Goal: Transaction & Acquisition: Purchase product/service

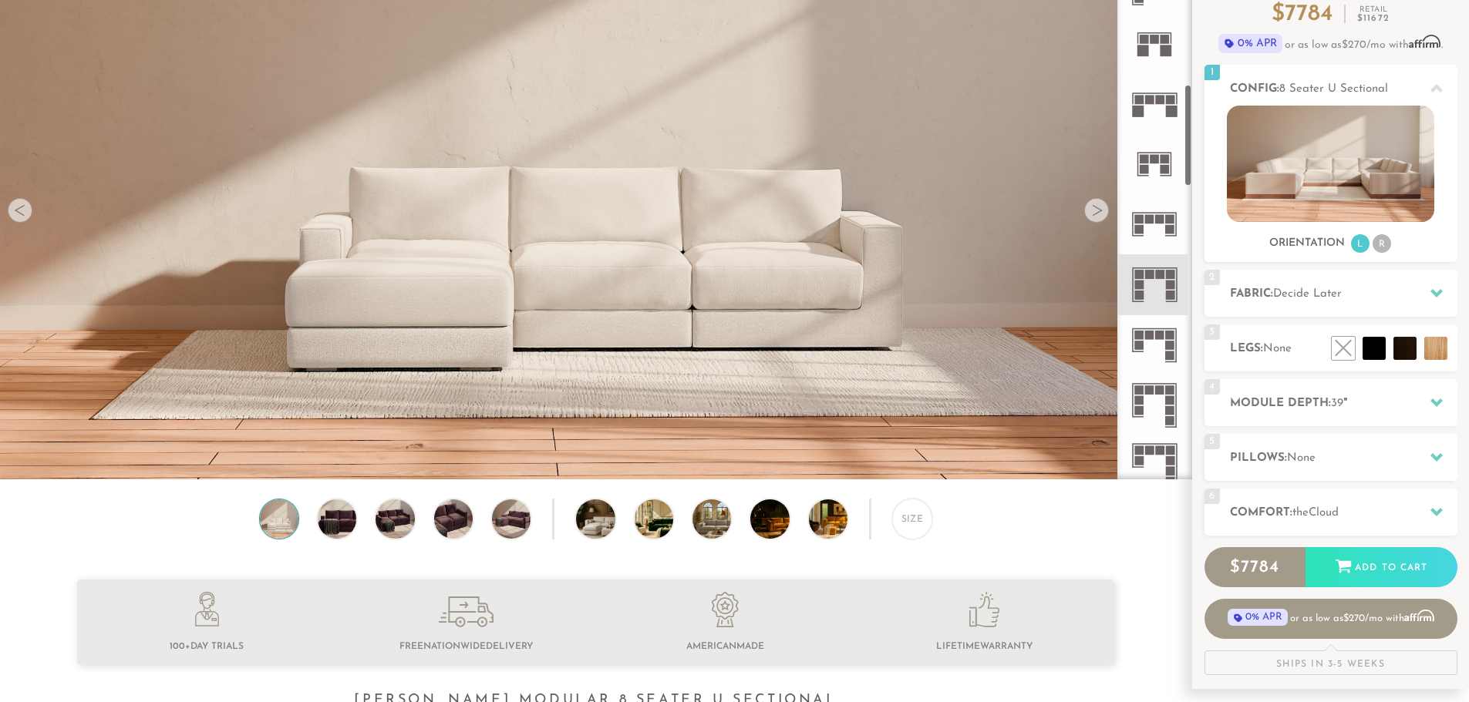
scroll to position [771, 0]
click at [1162, 282] on icon at bounding box center [1154, 284] width 60 height 60
click at [1093, 207] on div at bounding box center [1096, 210] width 25 height 25
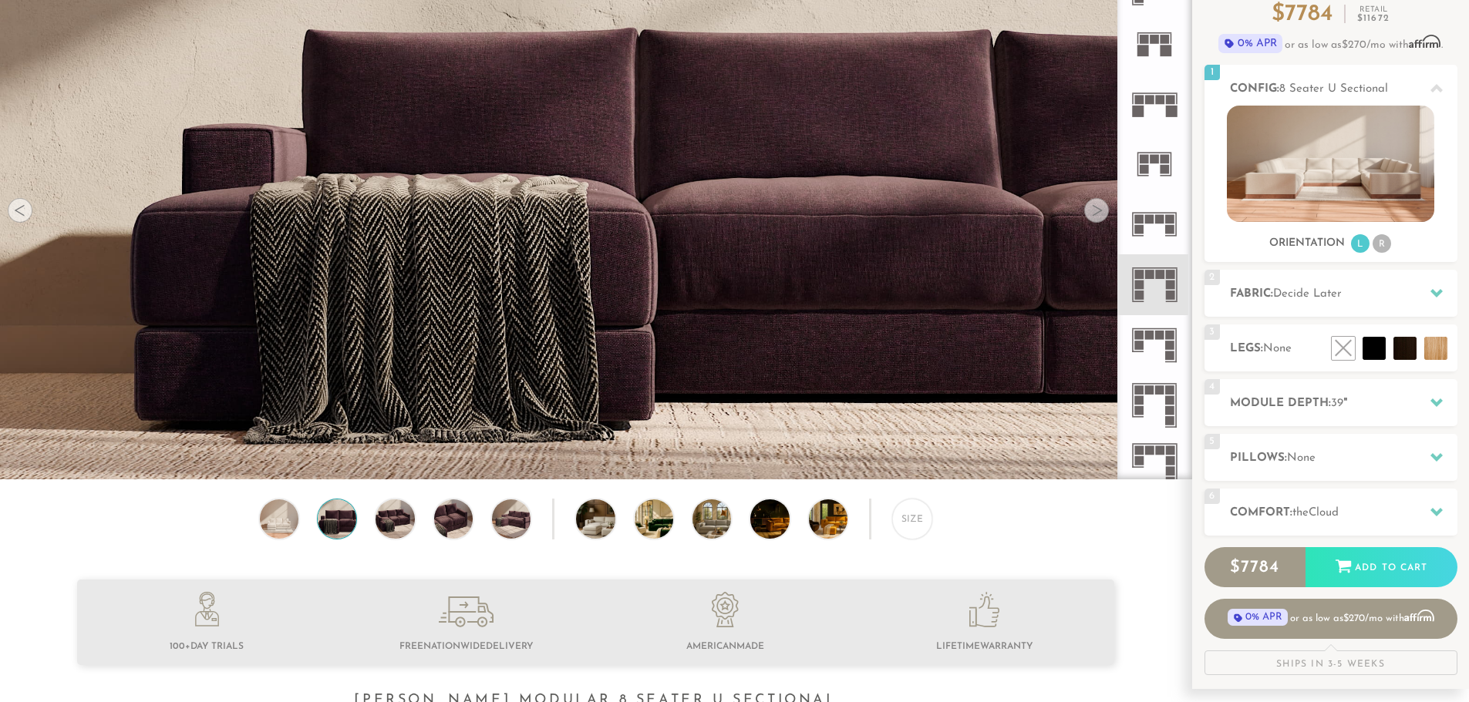
click at [1094, 207] on div at bounding box center [1096, 210] width 25 height 25
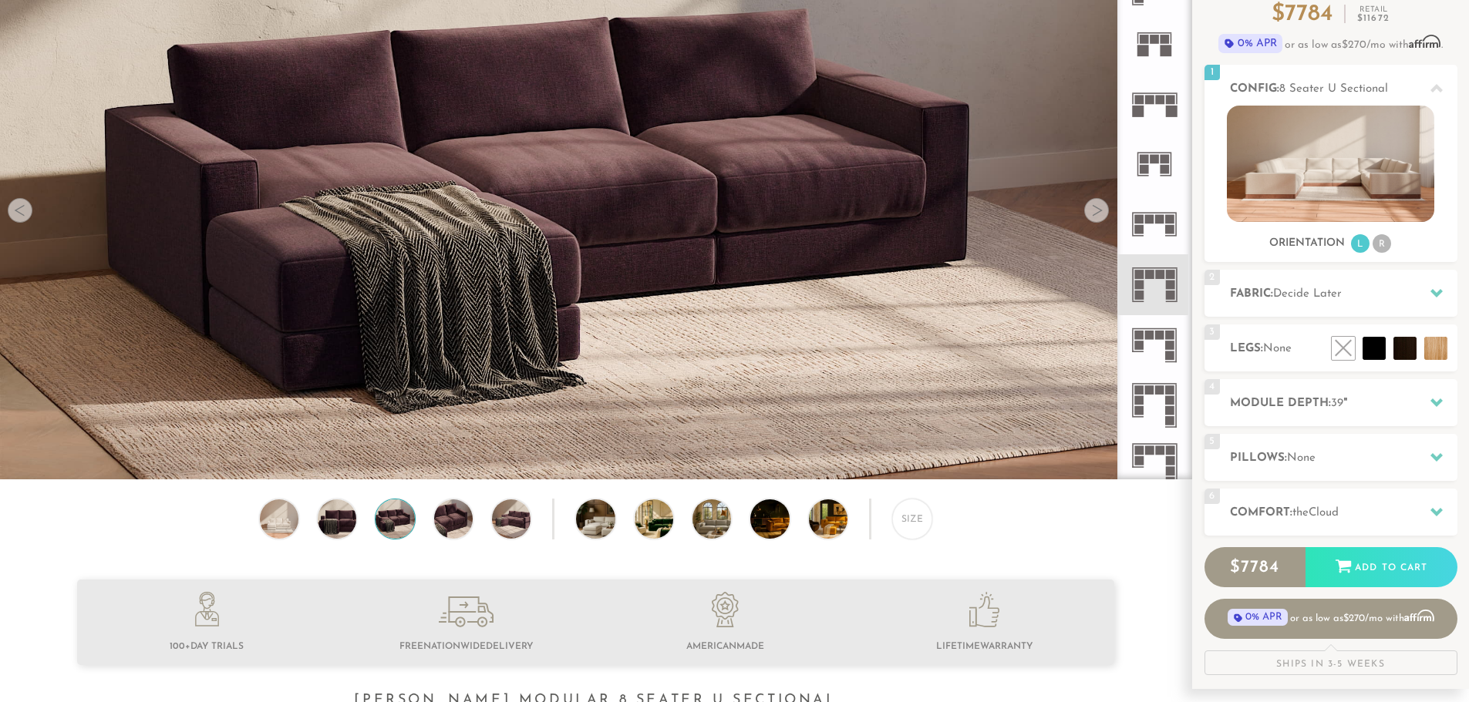
click at [1094, 207] on div at bounding box center [1096, 210] width 25 height 25
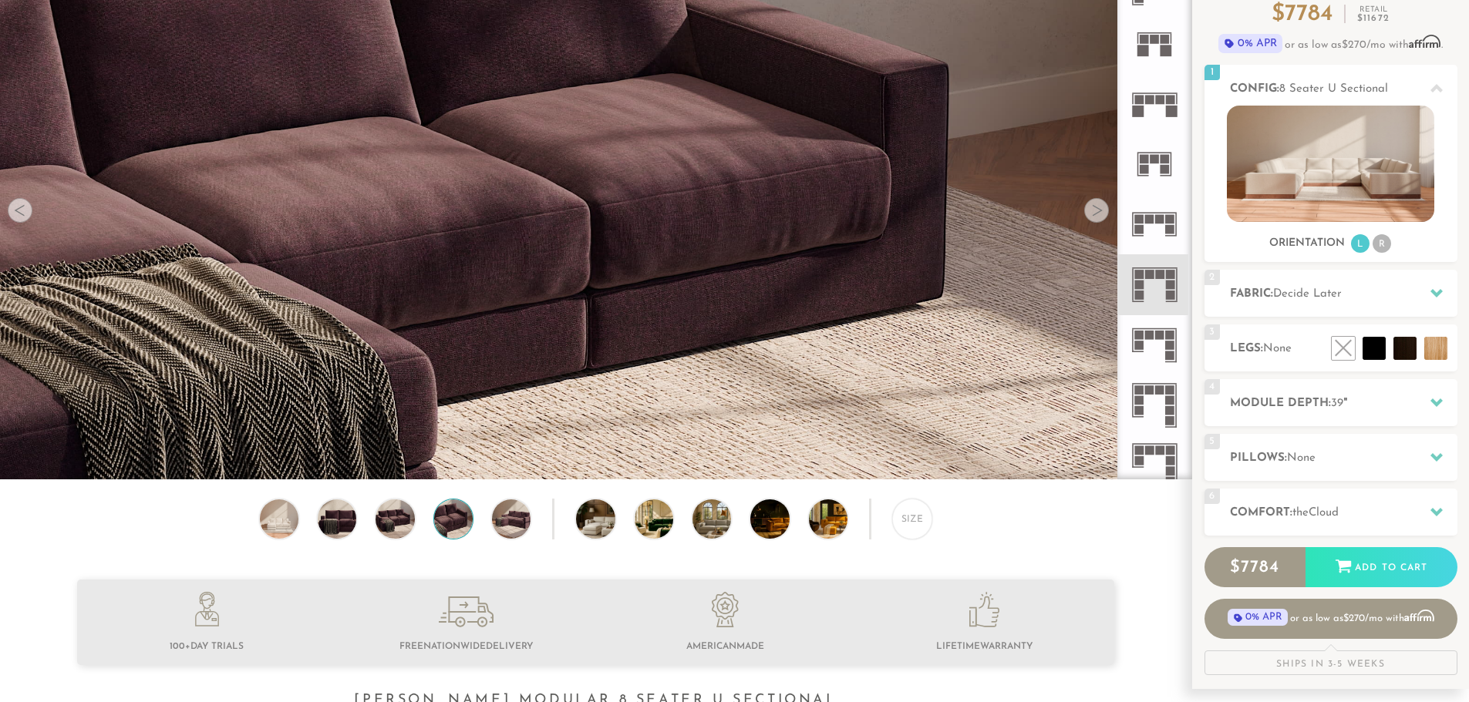
click at [1094, 207] on div at bounding box center [1096, 210] width 25 height 25
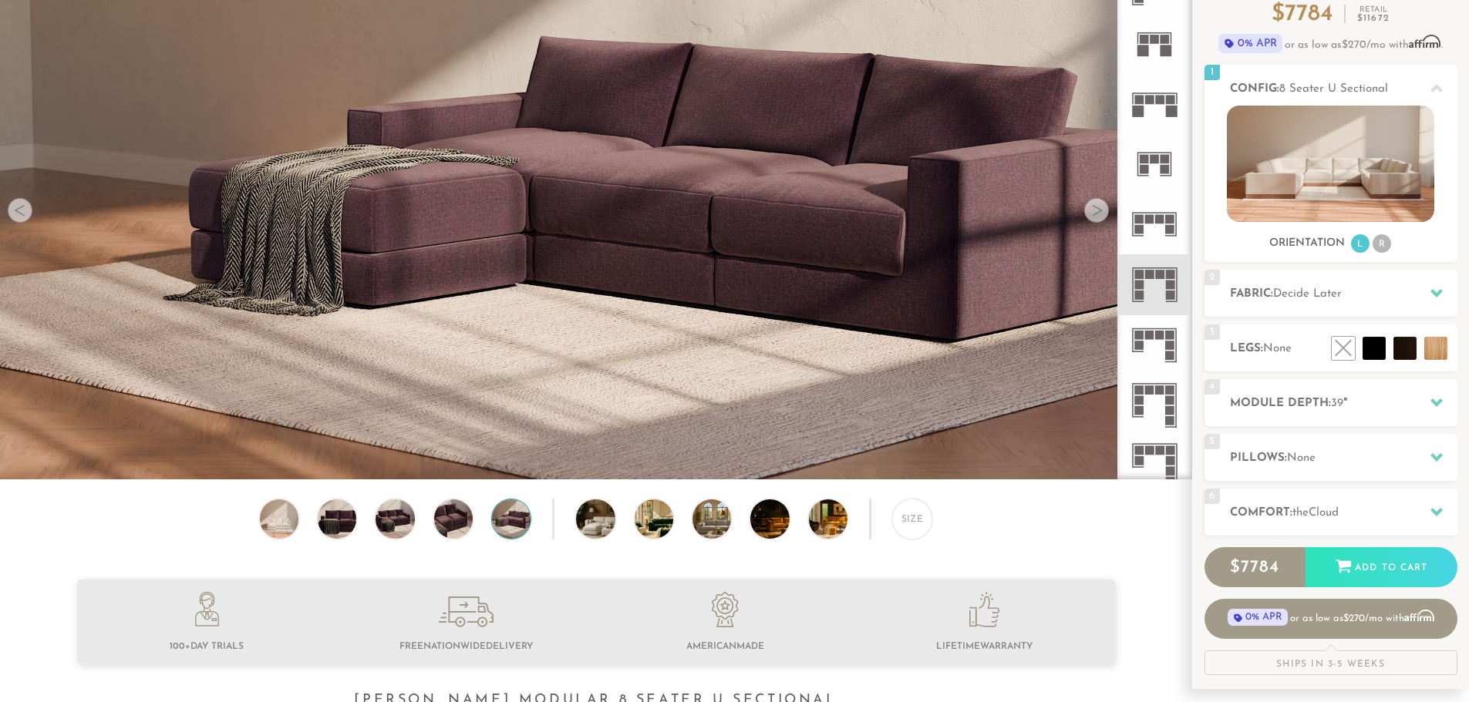
click at [1094, 207] on div at bounding box center [1096, 210] width 25 height 25
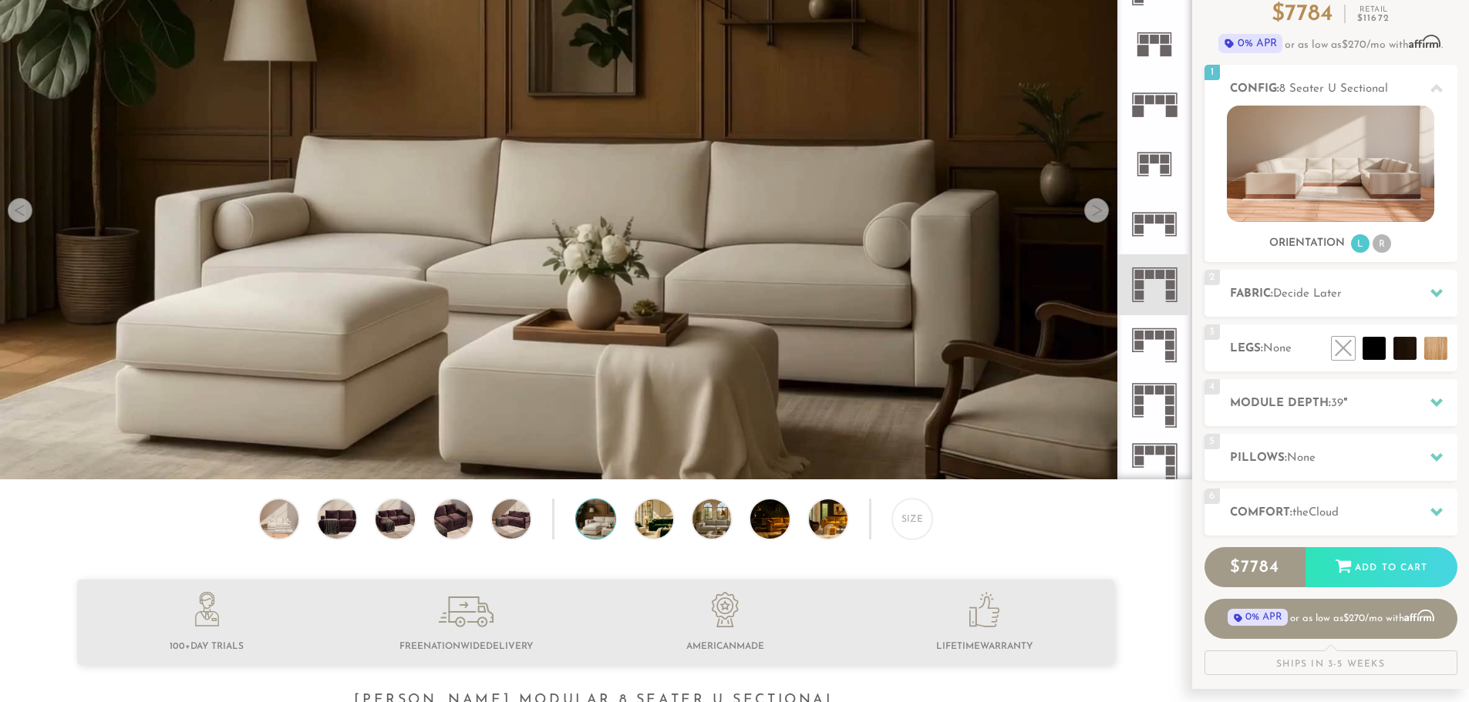
click at [1094, 207] on div at bounding box center [1096, 210] width 25 height 25
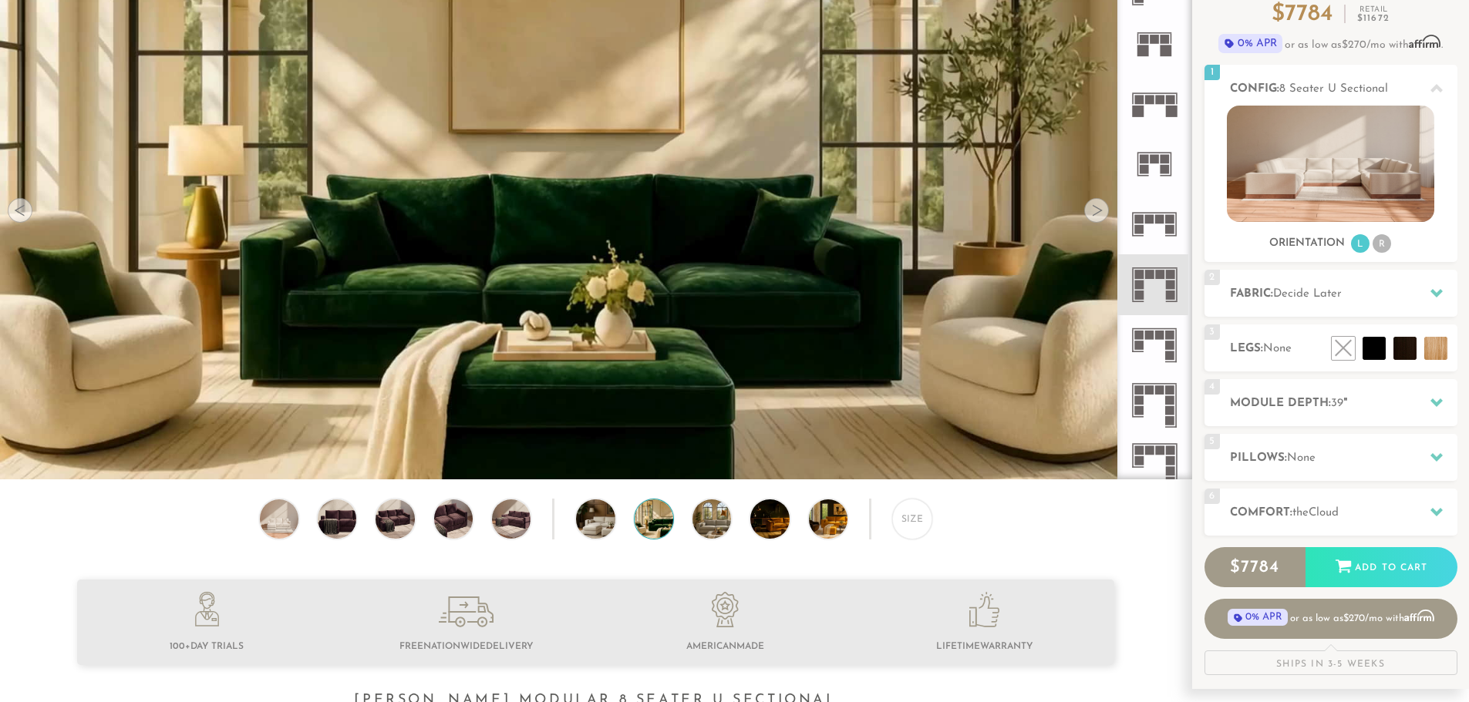
click at [1094, 207] on div at bounding box center [1096, 210] width 25 height 25
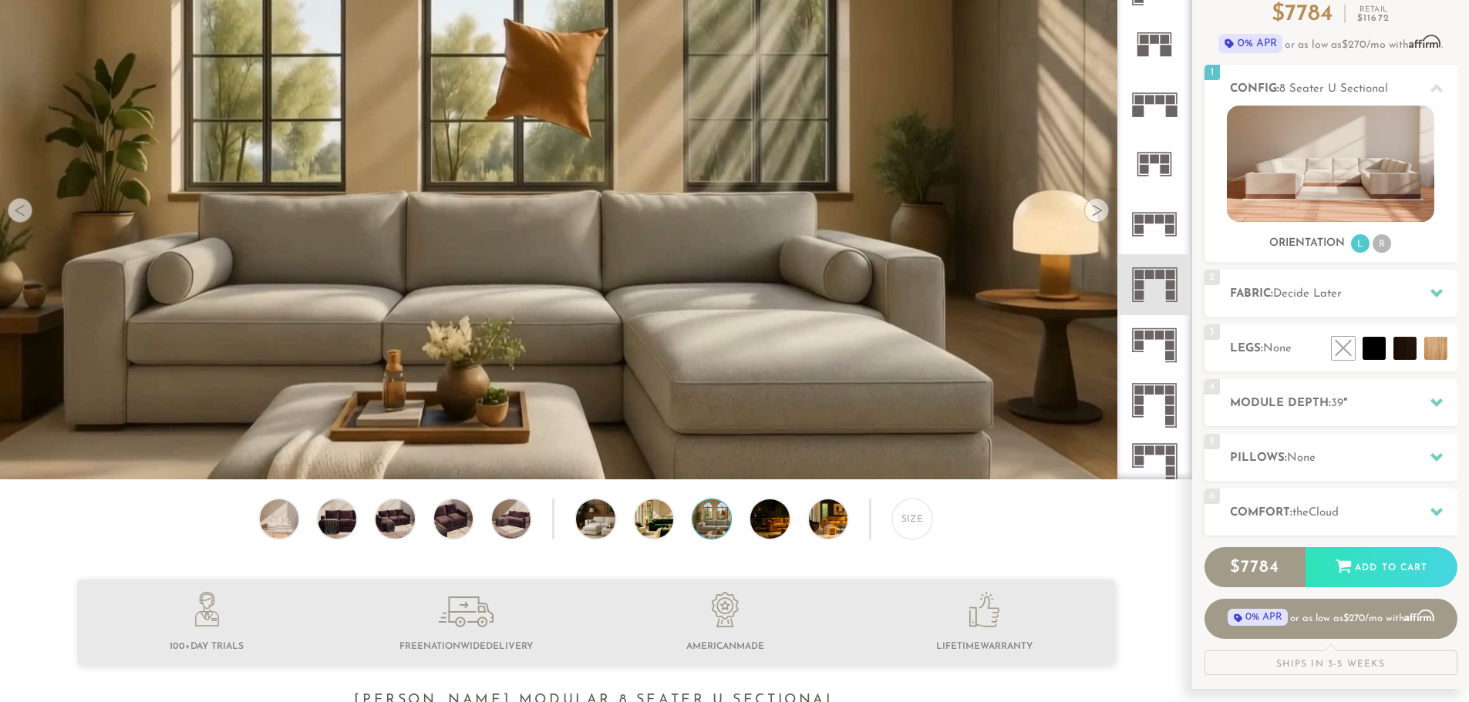
click at [1094, 207] on div at bounding box center [1096, 210] width 25 height 25
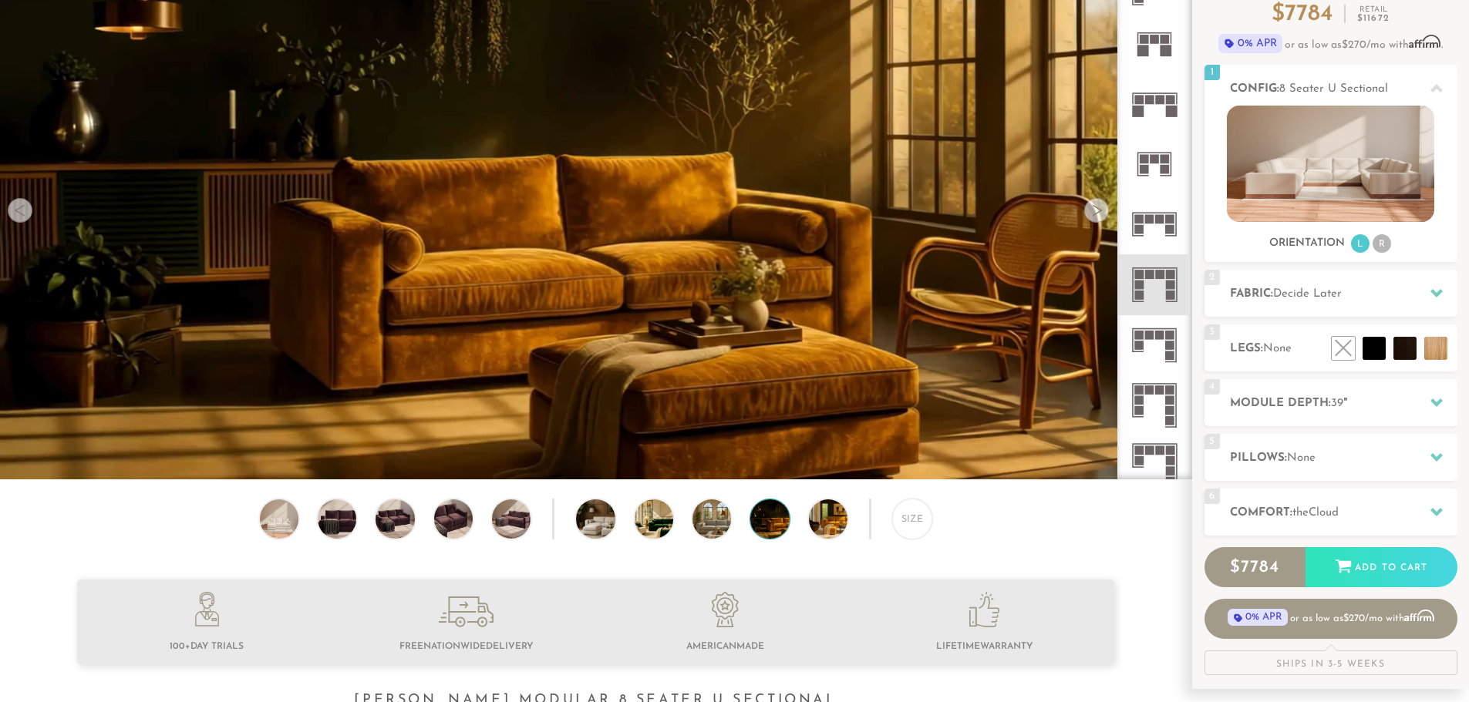
click at [1094, 207] on div at bounding box center [1096, 210] width 25 height 25
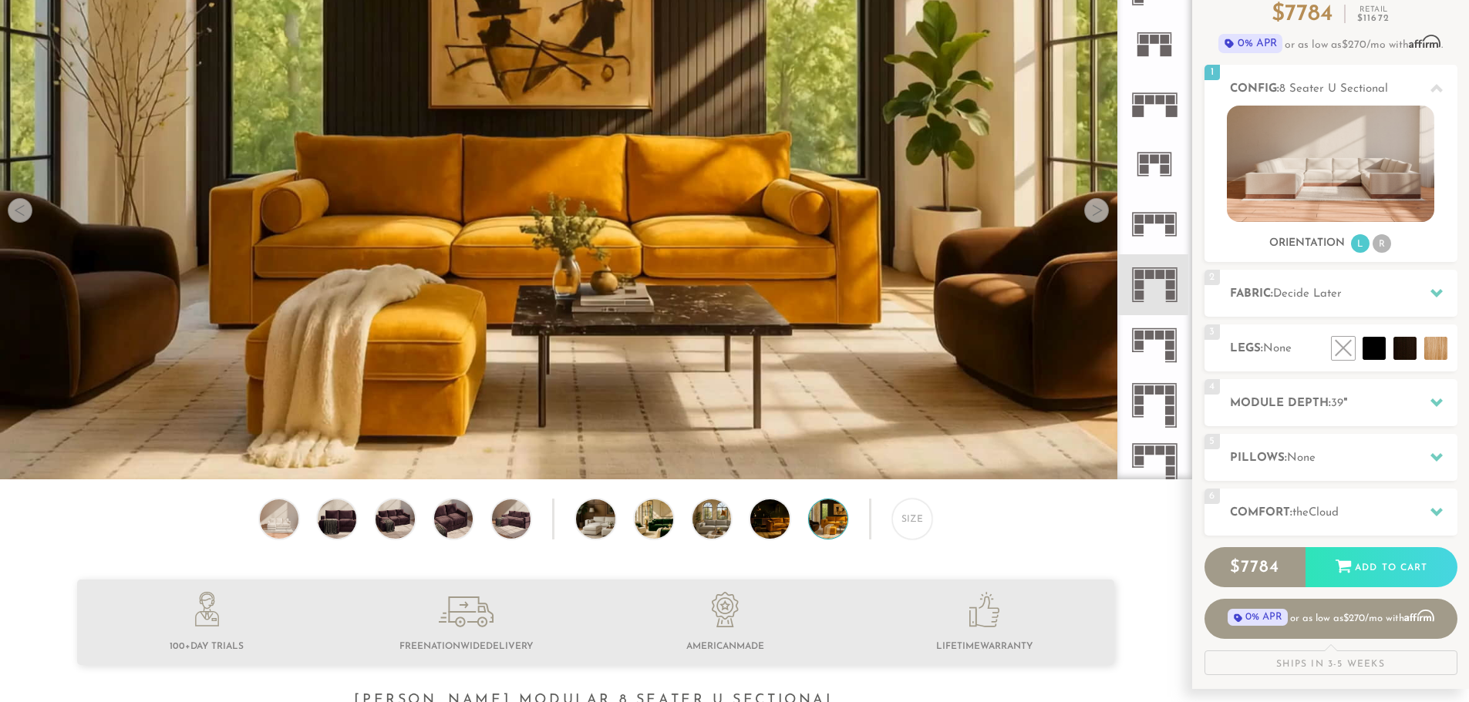
click at [1094, 207] on div at bounding box center [1096, 210] width 25 height 25
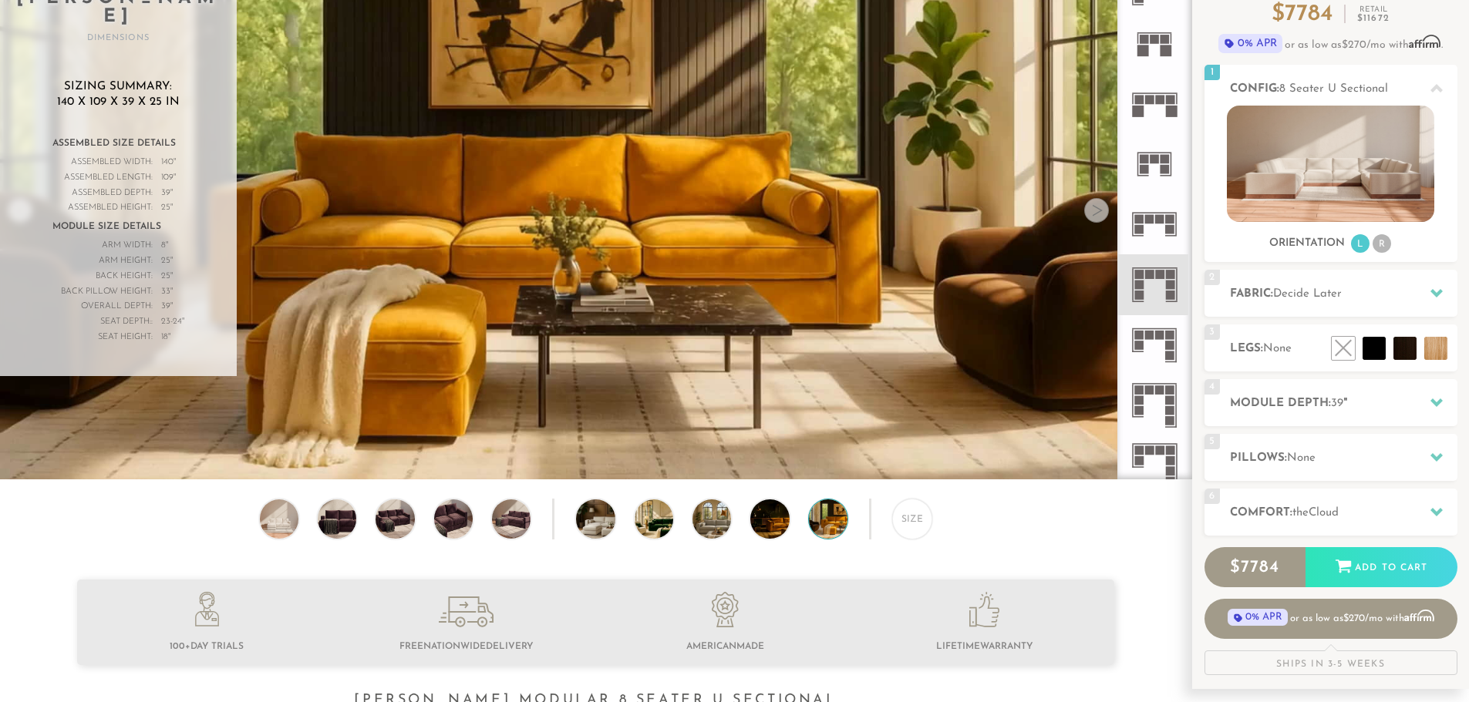
click at [1094, 207] on div at bounding box center [1096, 210] width 25 height 25
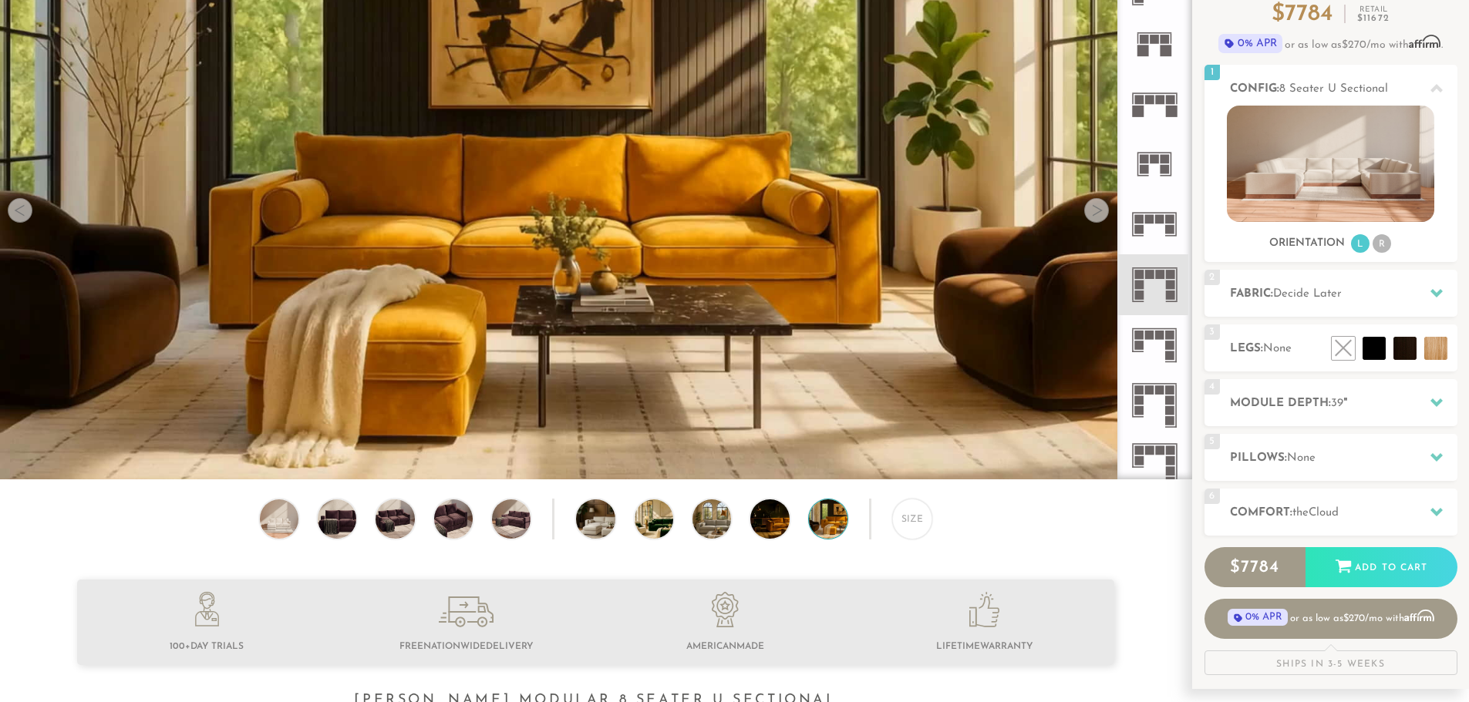
click at [1094, 207] on div at bounding box center [1096, 210] width 25 height 25
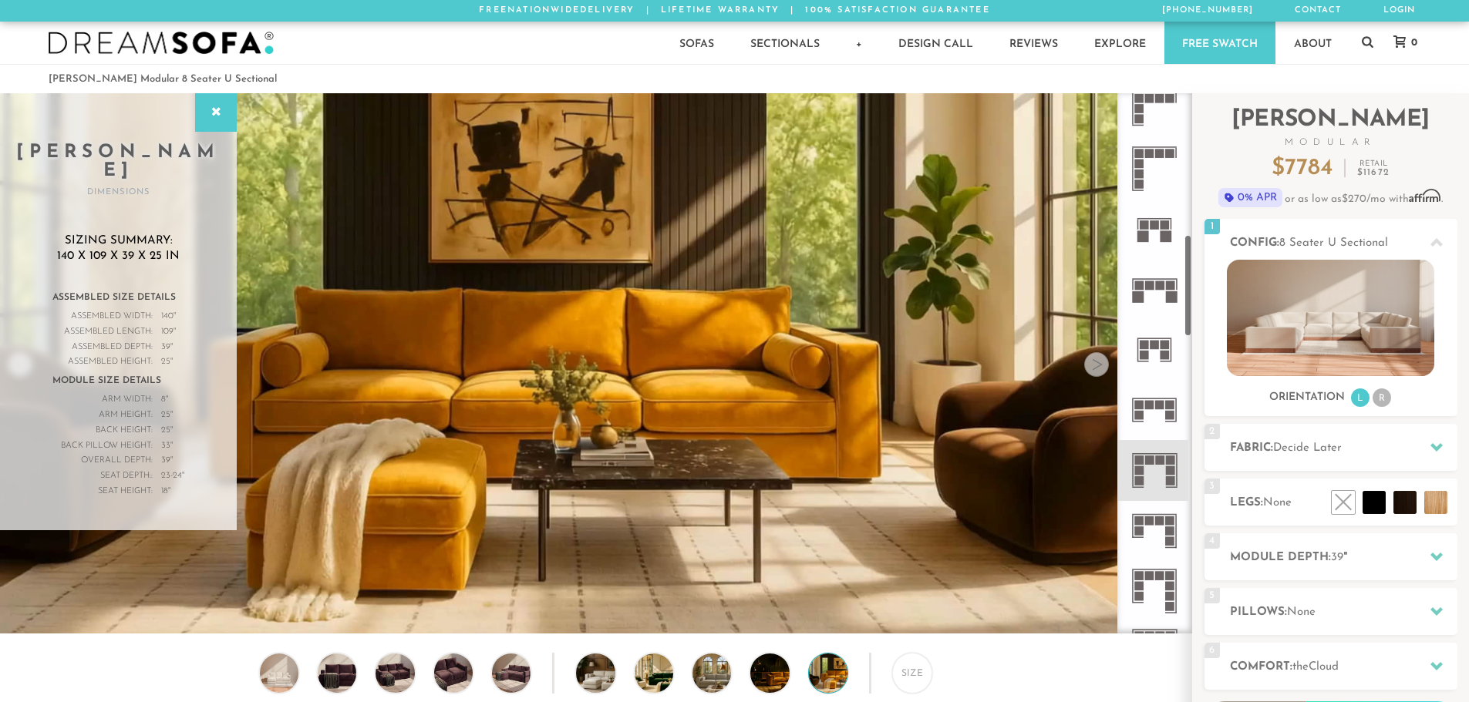
scroll to position [759, 0]
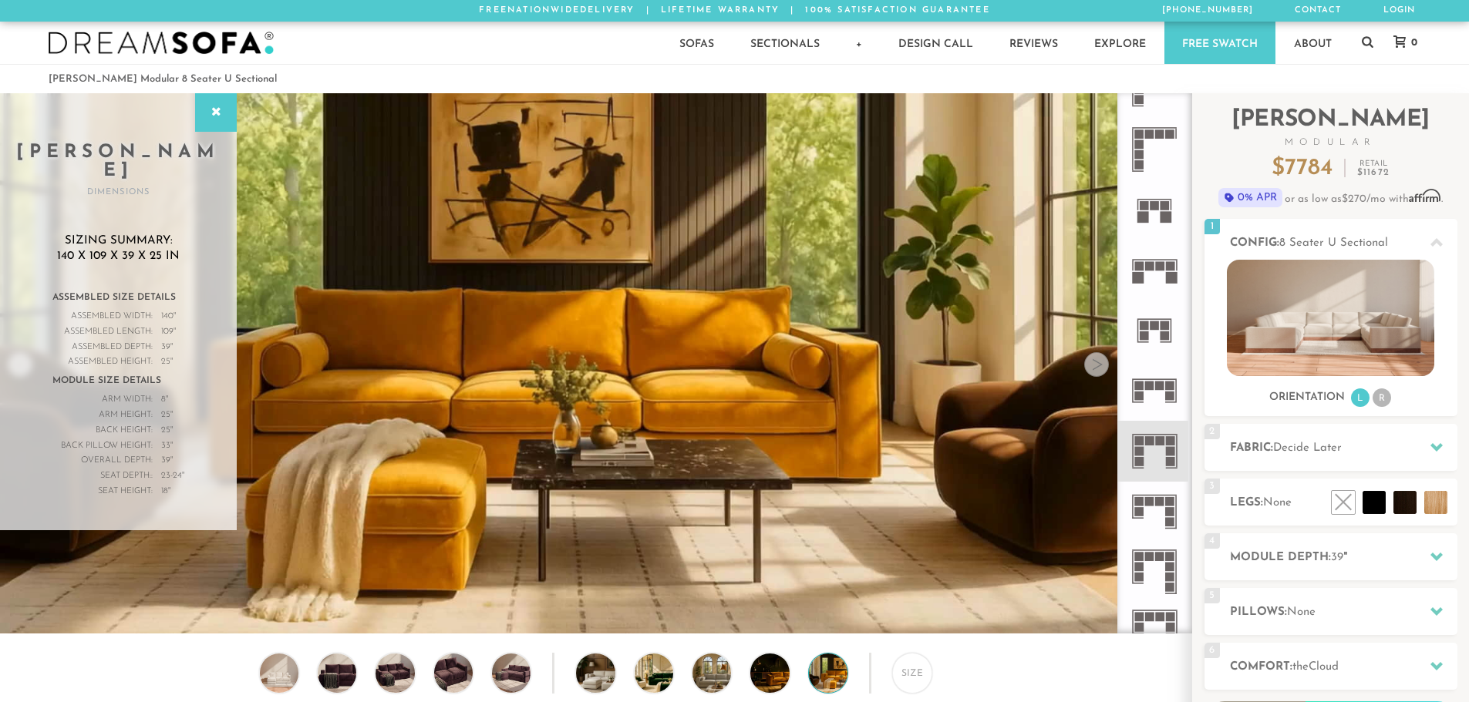
click at [1159, 452] on icon at bounding box center [1154, 451] width 60 height 60
click at [1153, 402] on icon at bounding box center [1154, 391] width 60 height 60
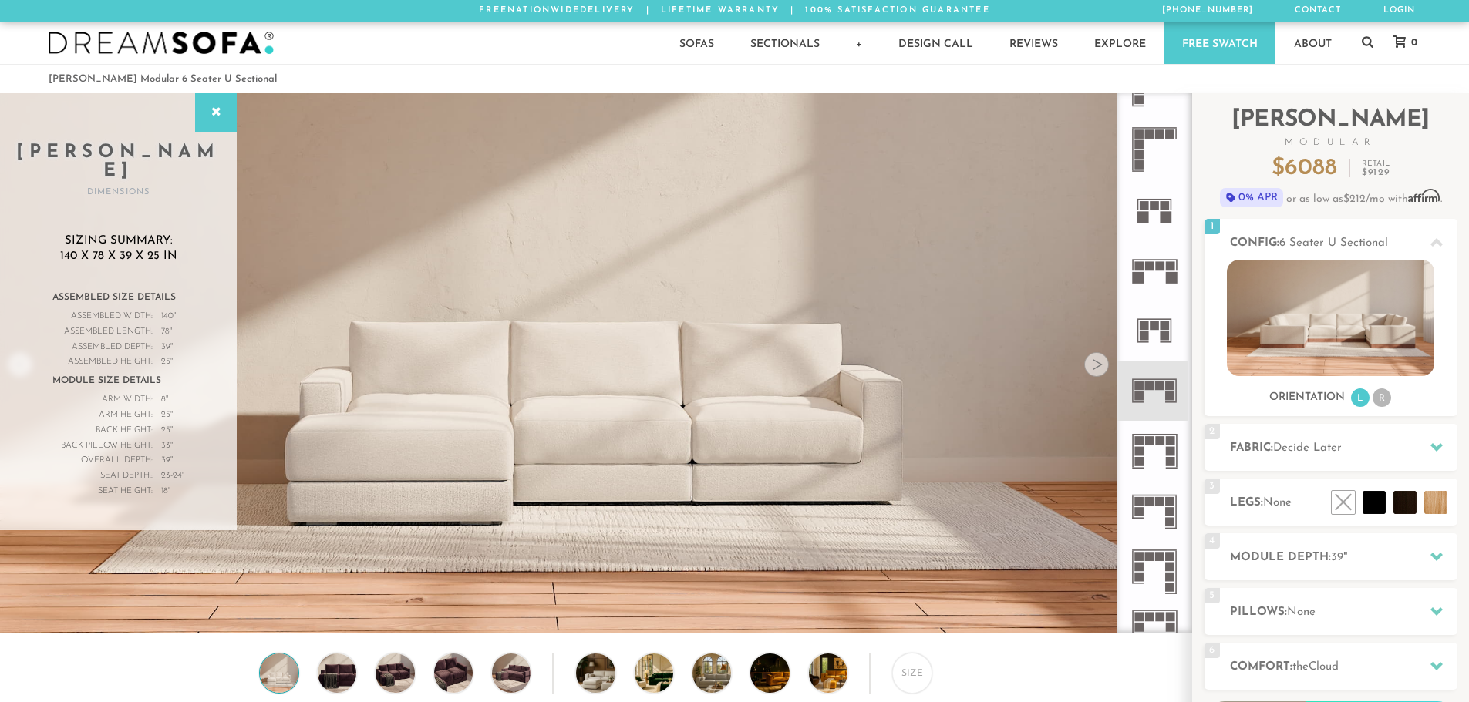
click at [1153, 452] on icon at bounding box center [1154, 451] width 60 height 60
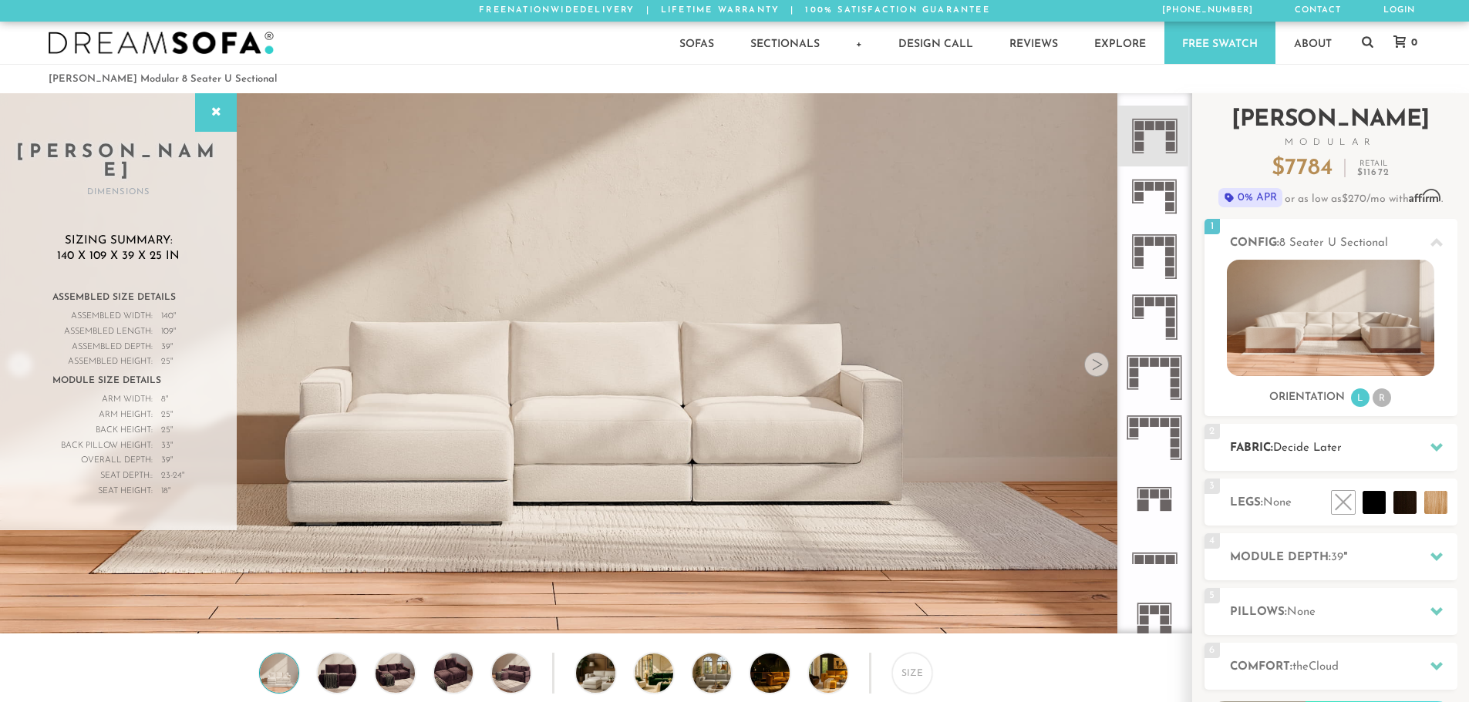
click at [1302, 449] on span "Decide Later" at bounding box center [1307, 448] width 69 height 12
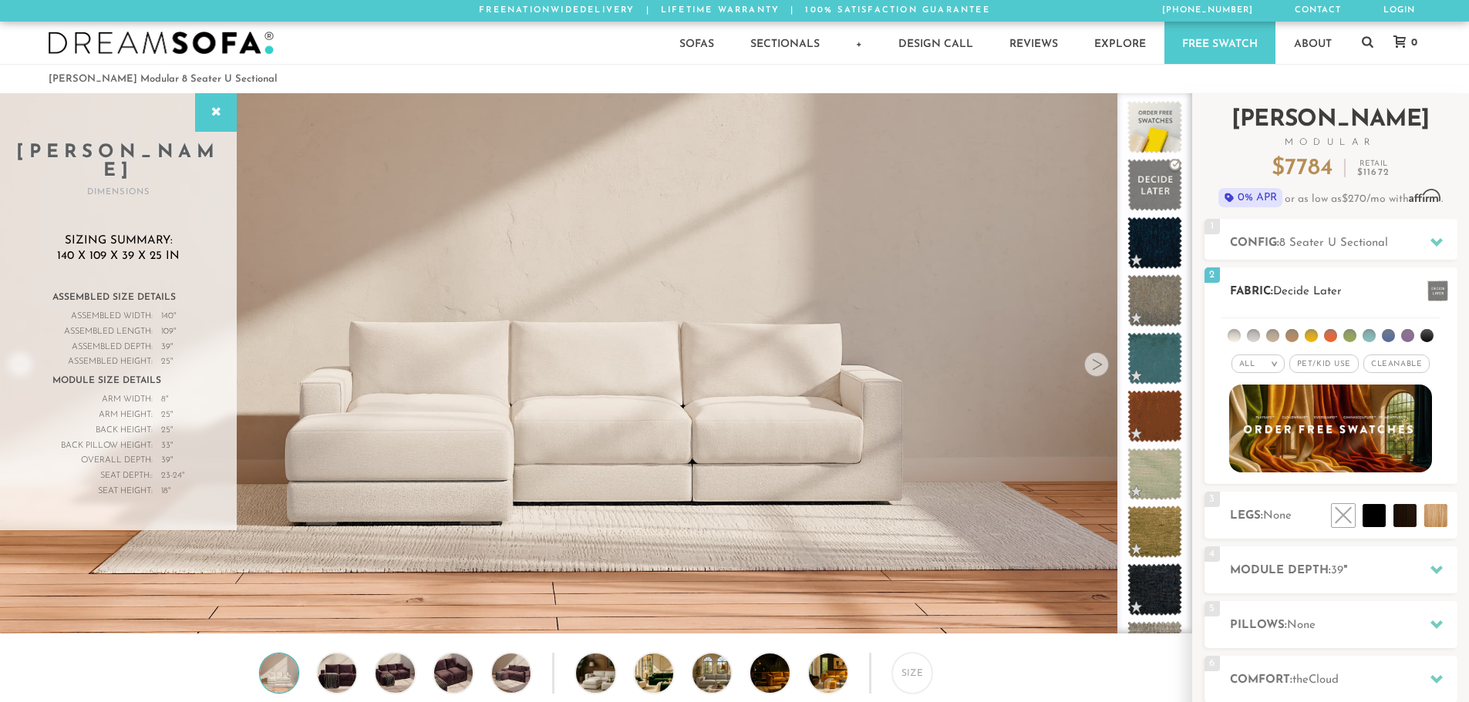
click at [1372, 339] on li at bounding box center [1368, 335] width 13 height 13
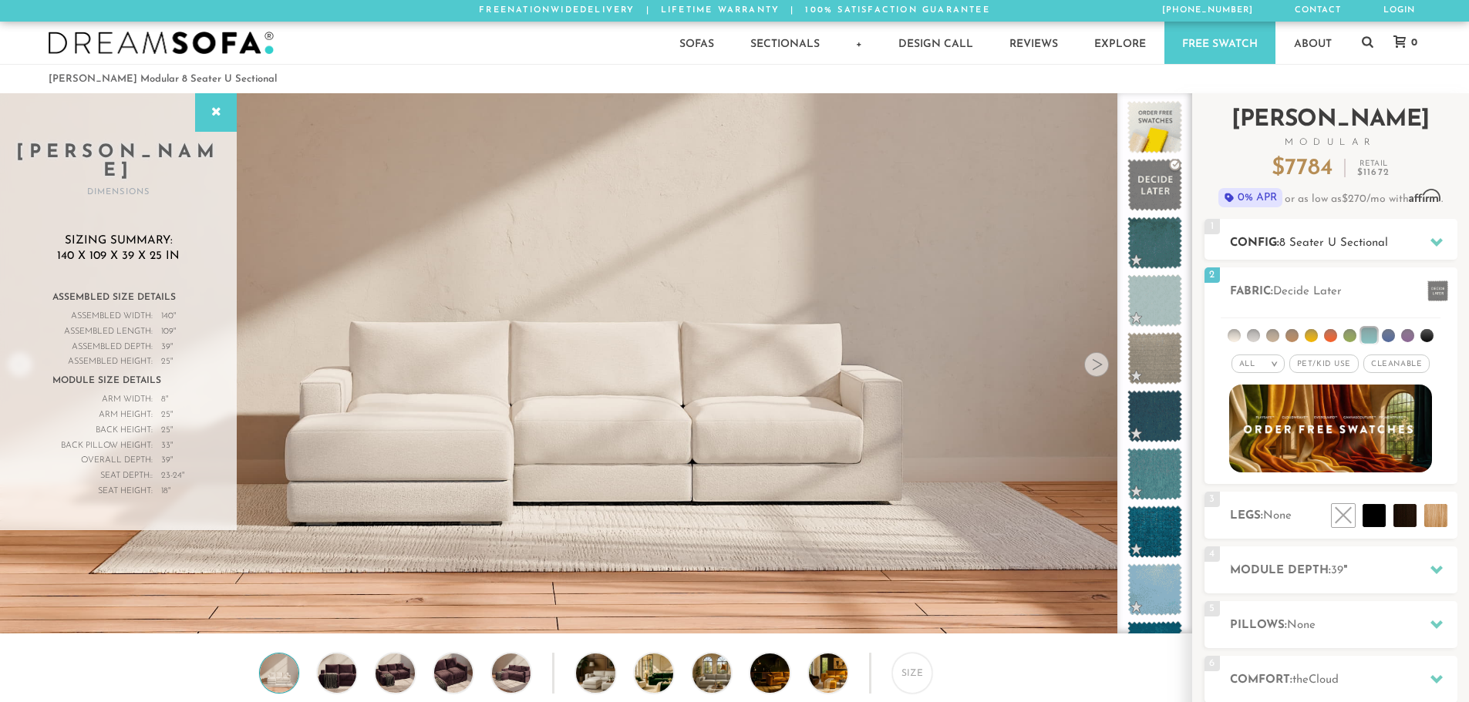
click at [1324, 241] on span "8 Seater U Sectional" at bounding box center [1333, 243] width 109 height 12
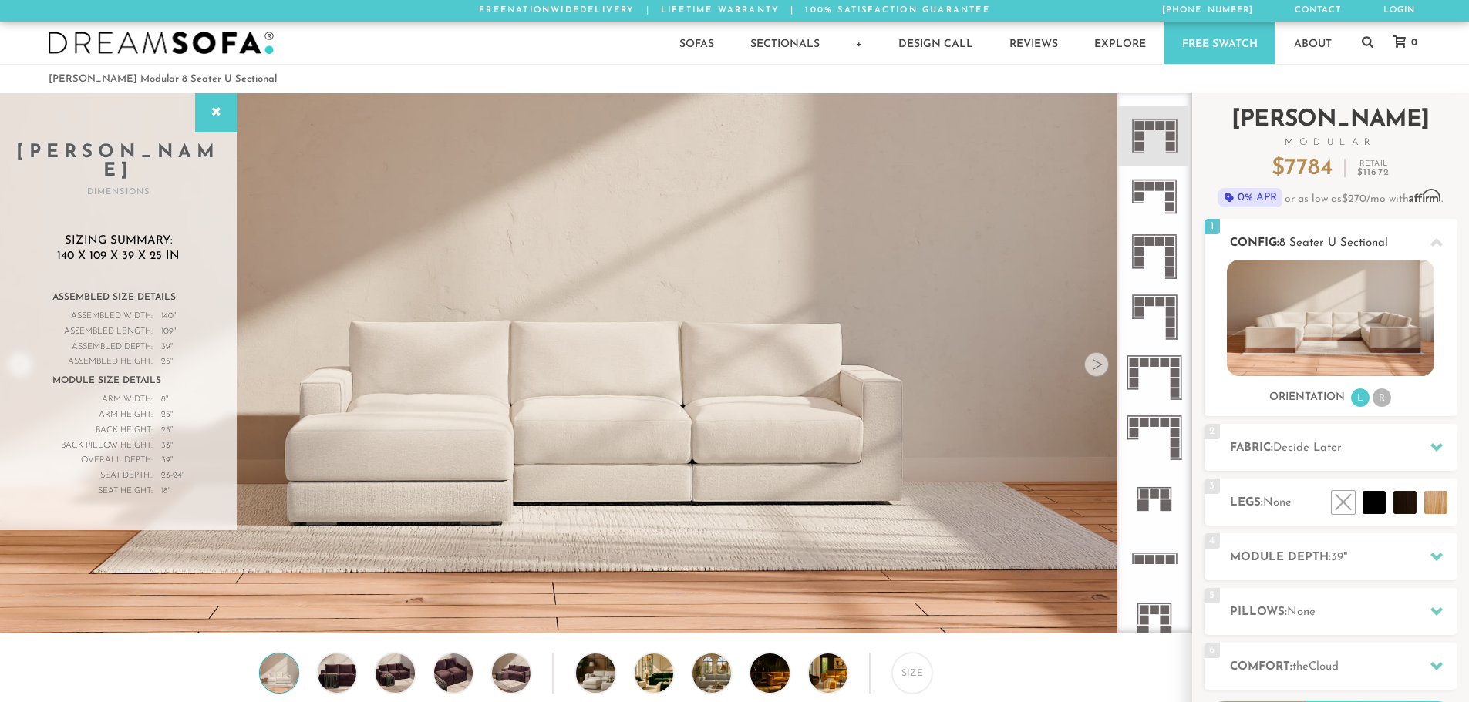
click at [1381, 399] on li "R" at bounding box center [1381, 398] width 19 height 19
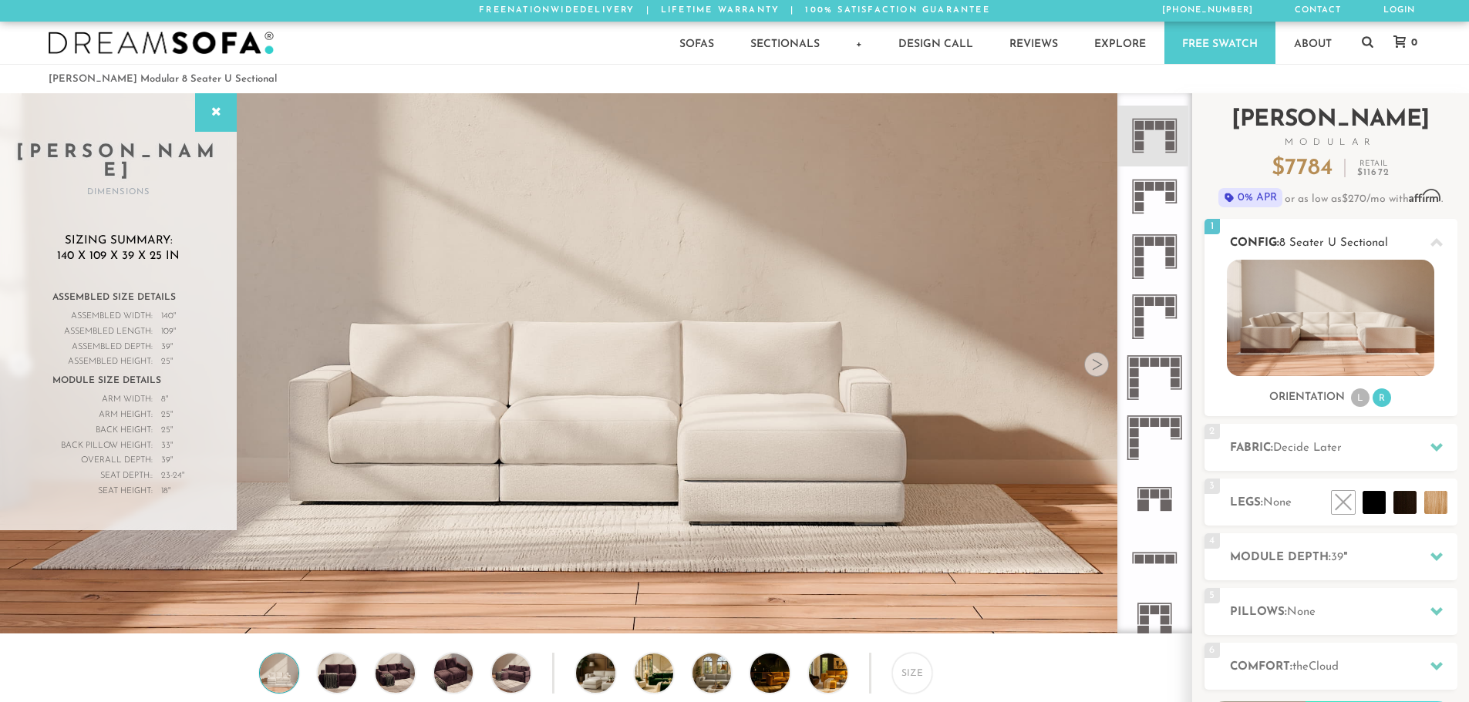
click at [1364, 399] on li "L" at bounding box center [1360, 398] width 19 height 19
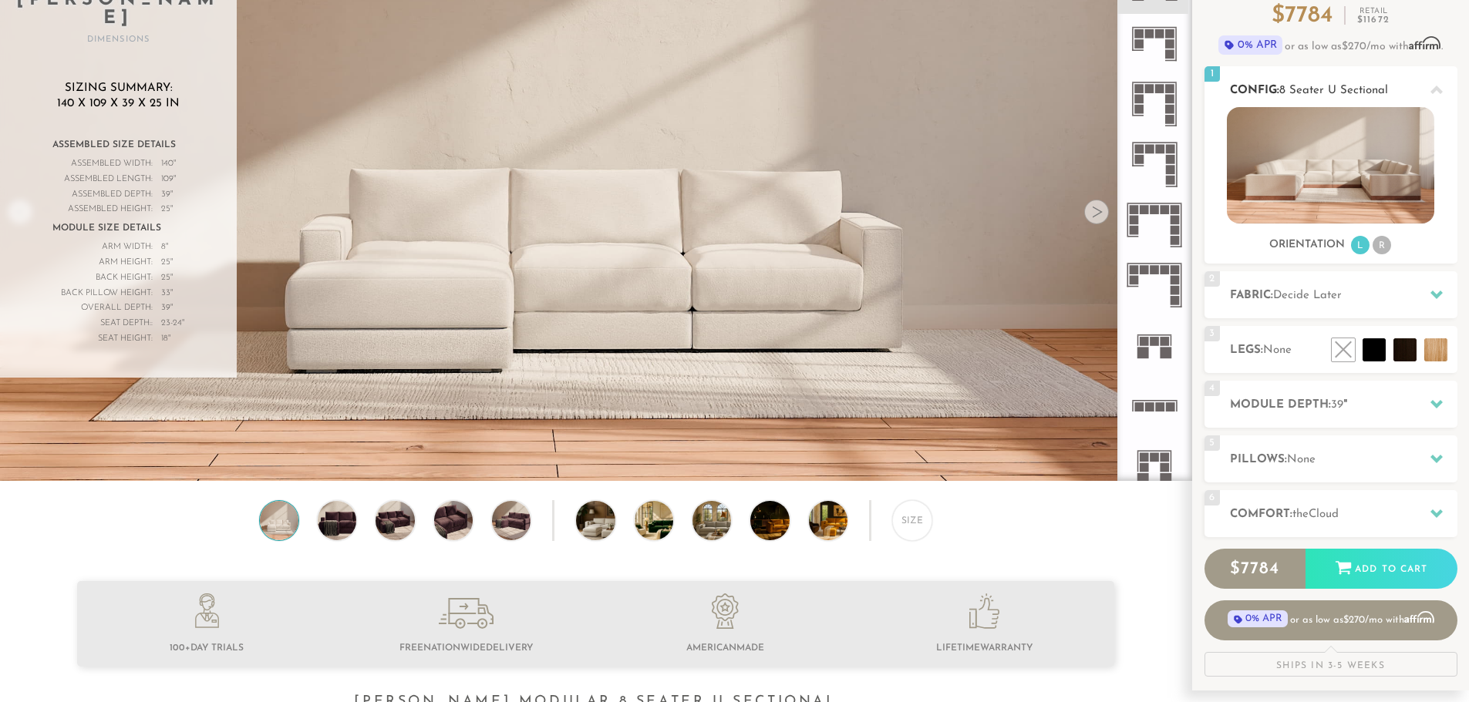
scroll to position [154, 0]
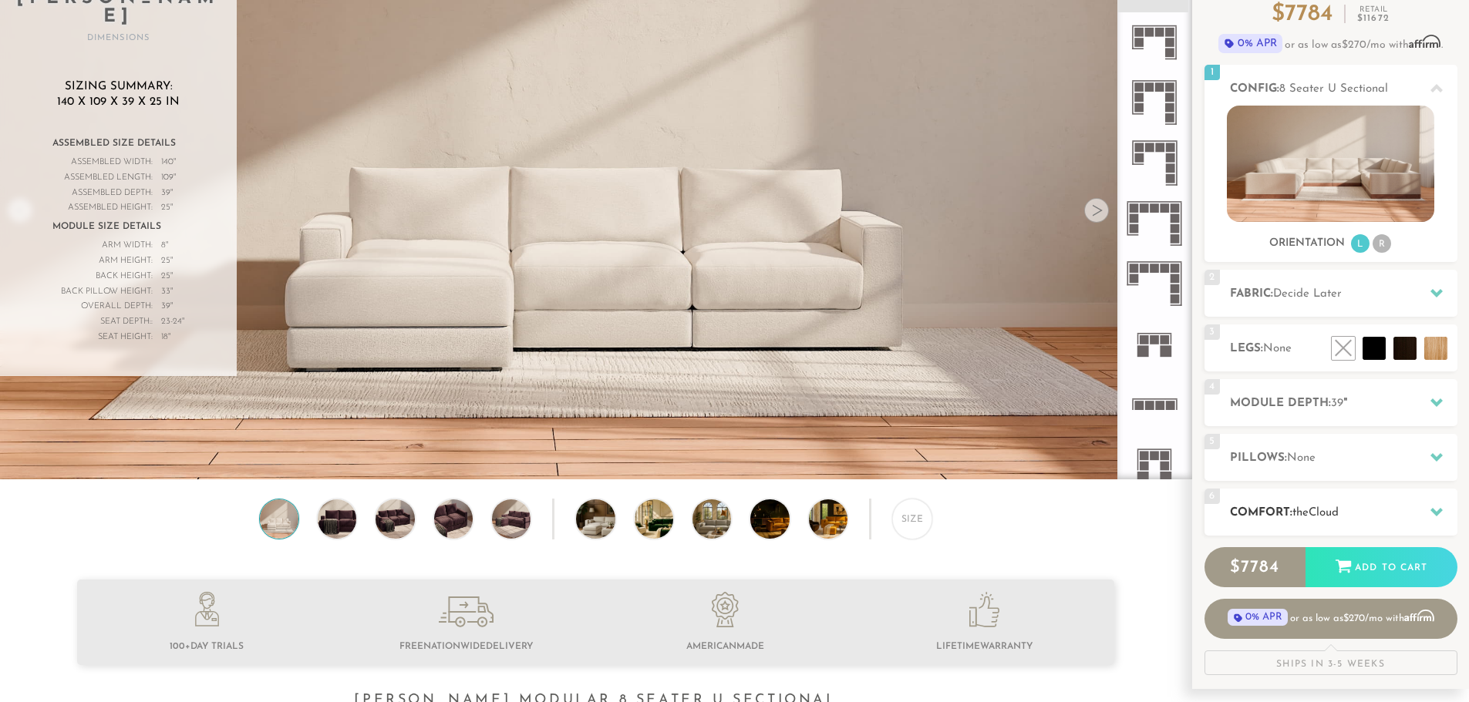
click at [1331, 514] on span "Cloud" at bounding box center [1323, 513] width 30 height 12
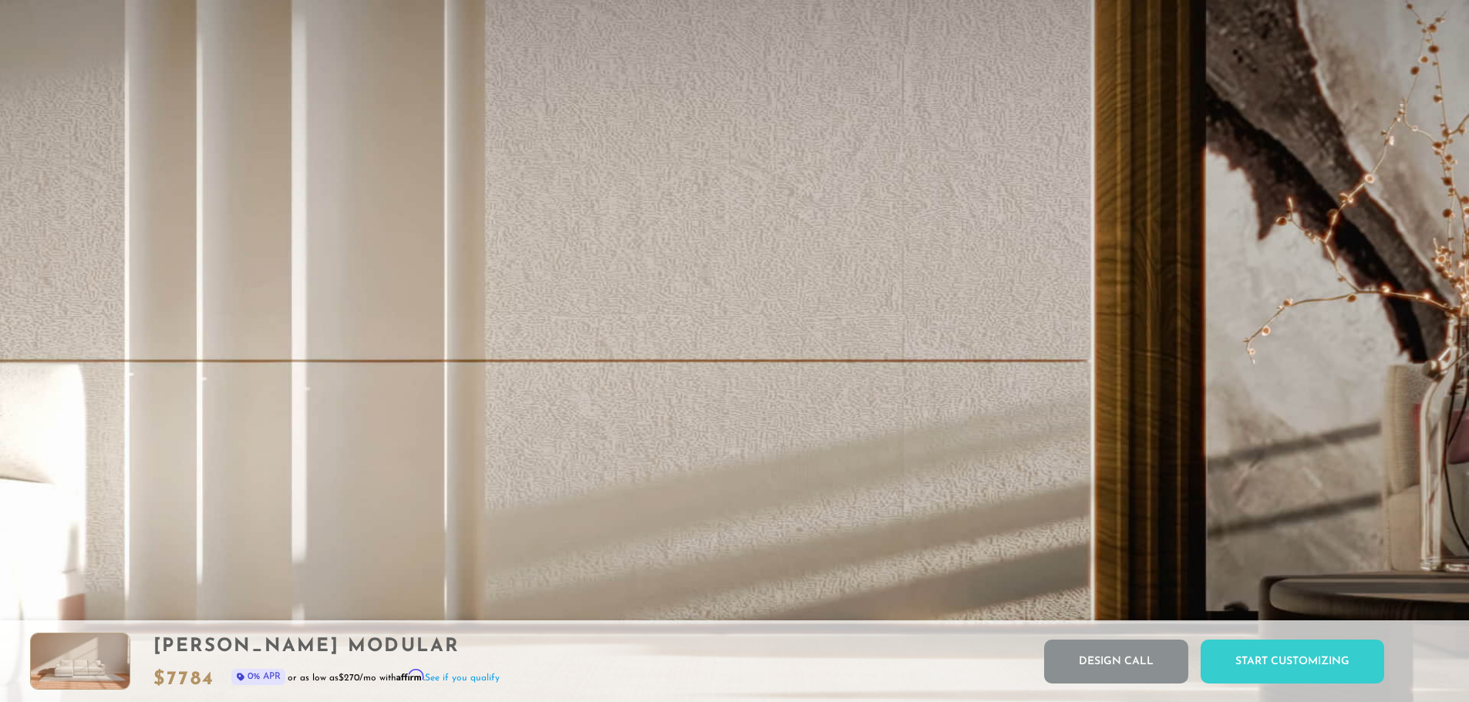
scroll to position [18202, 1457]
